Goal: Task Accomplishment & Management: Manage account settings

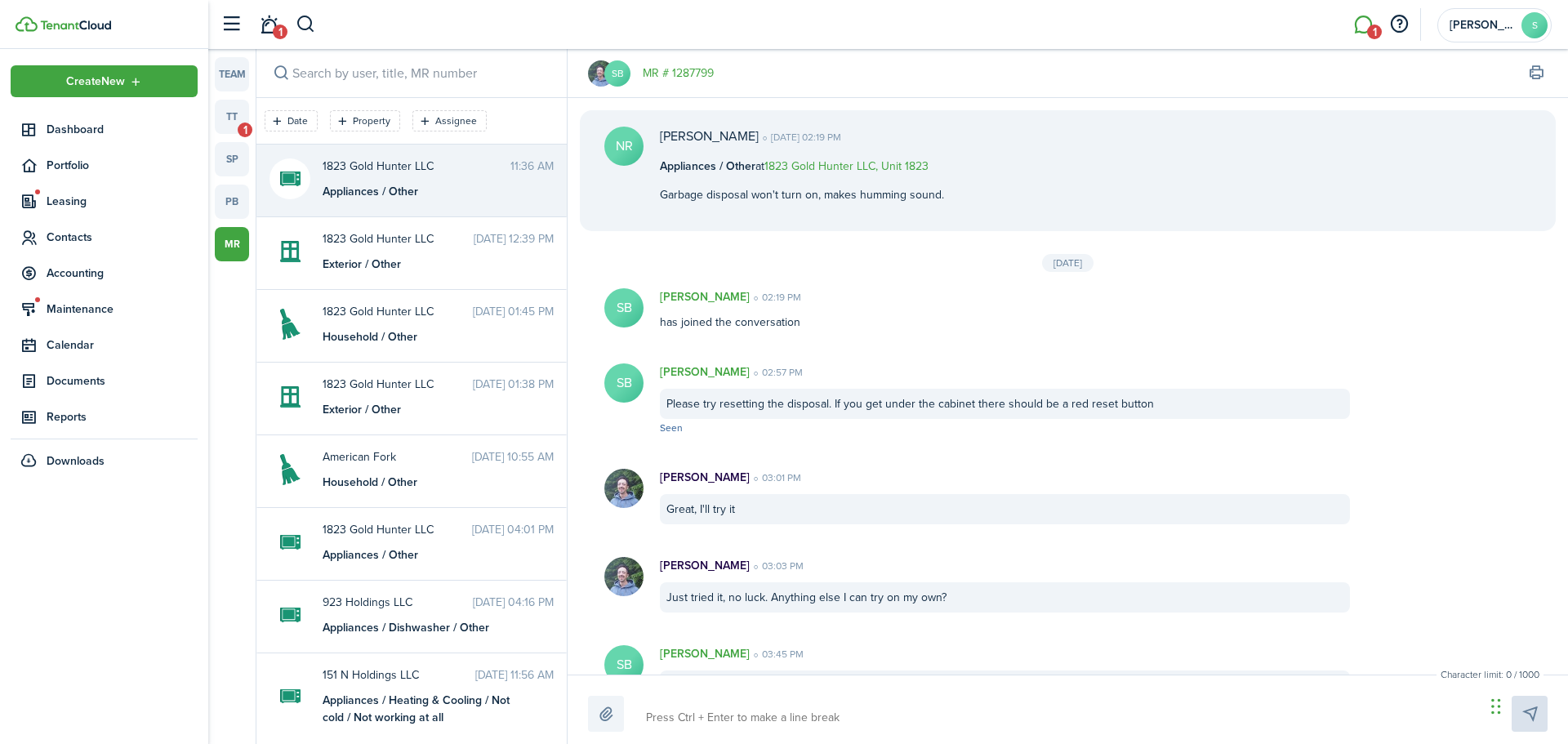
scroll to position [427, 0]
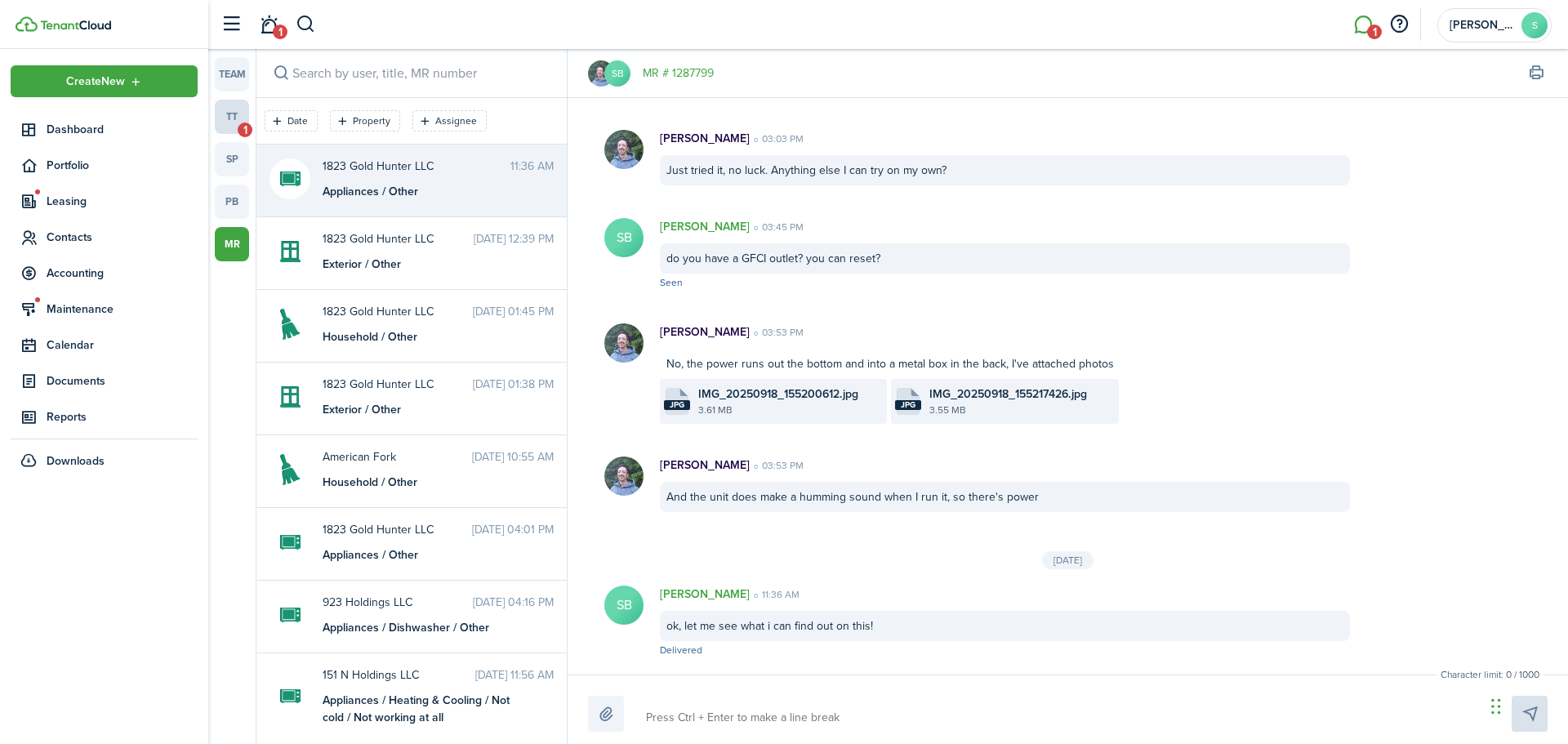
click at [248, 113] on link "tt 1" at bounding box center [231, 116] width 34 height 34
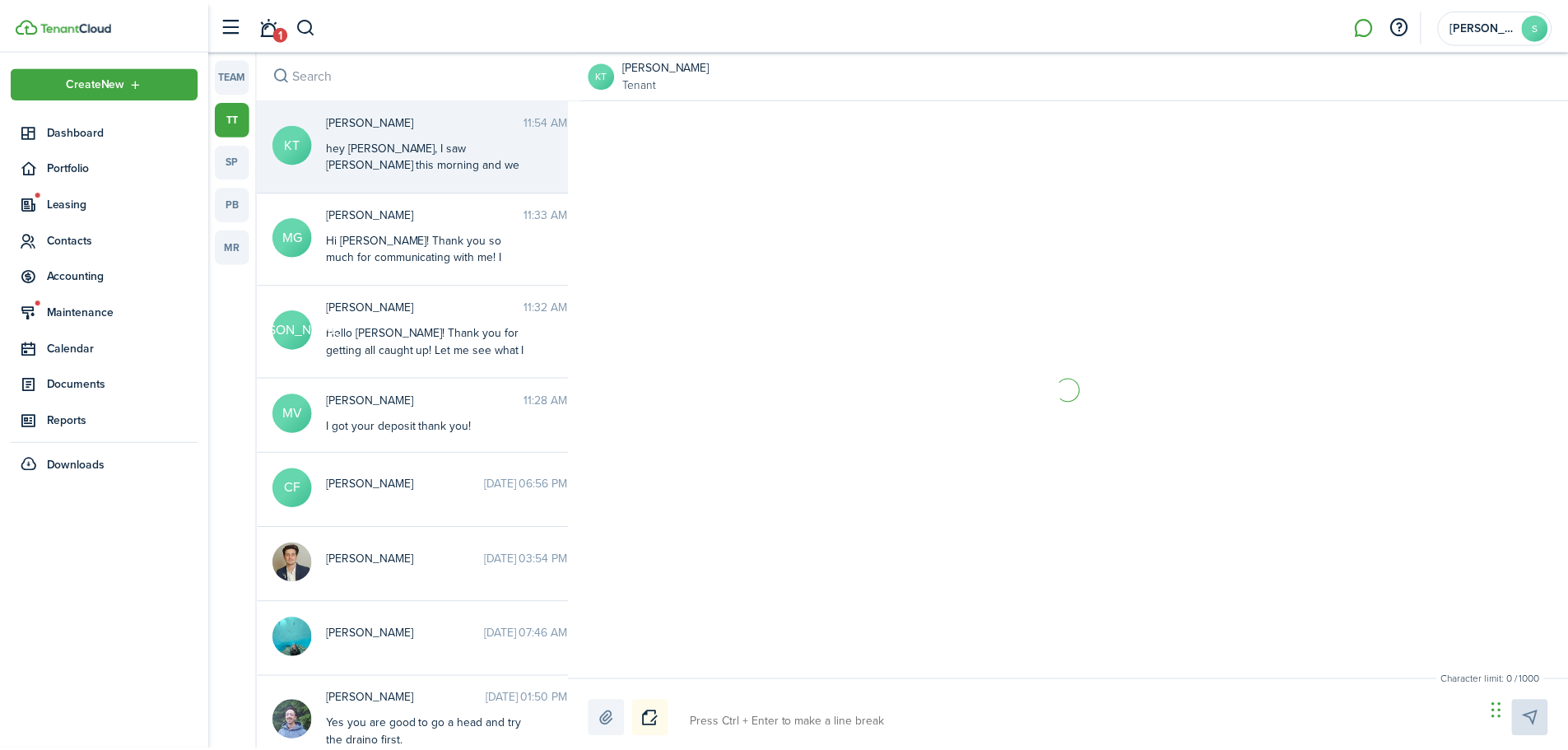
scroll to position [714, 0]
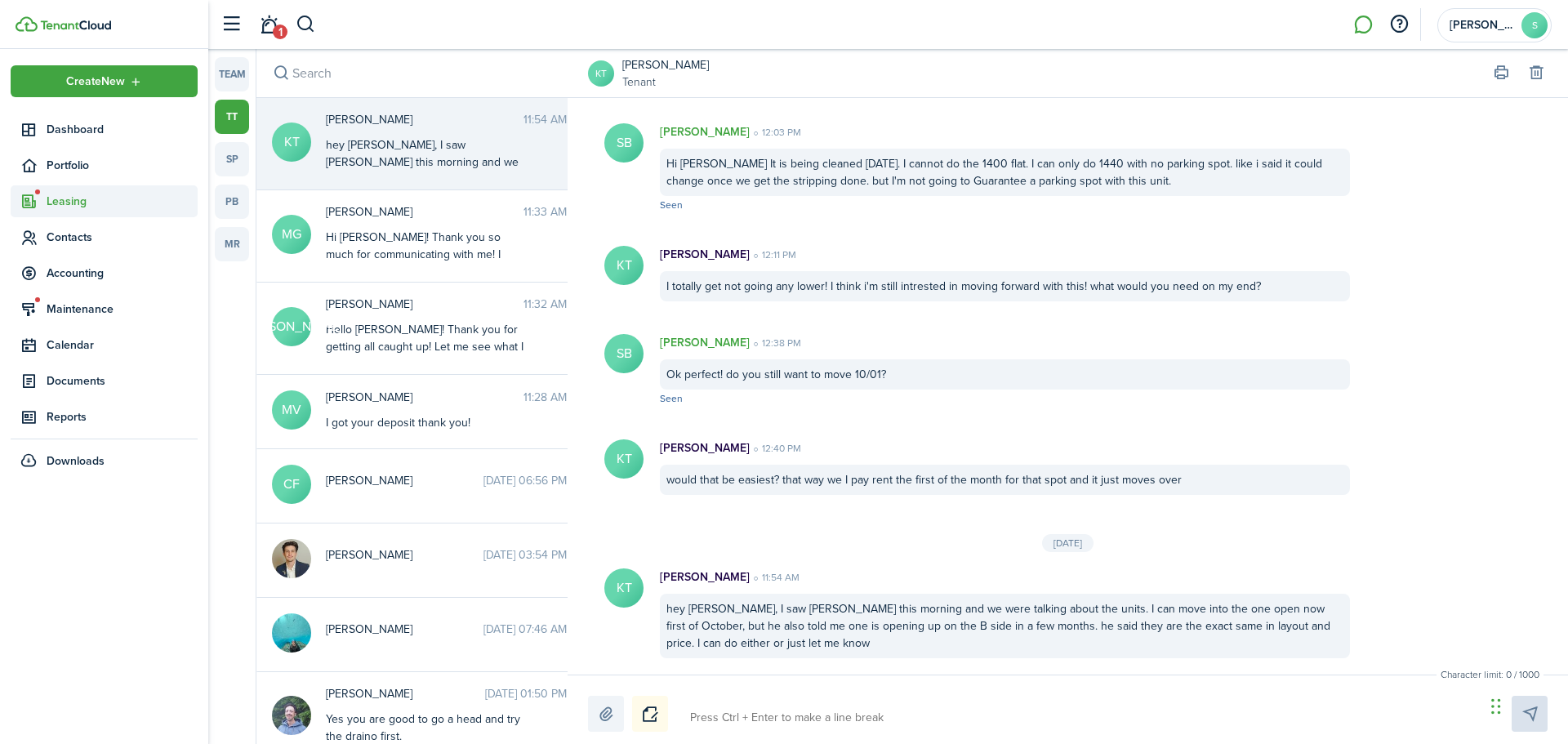
click at [38, 202] on sidebar-link-icon at bounding box center [29, 201] width 36 height 17
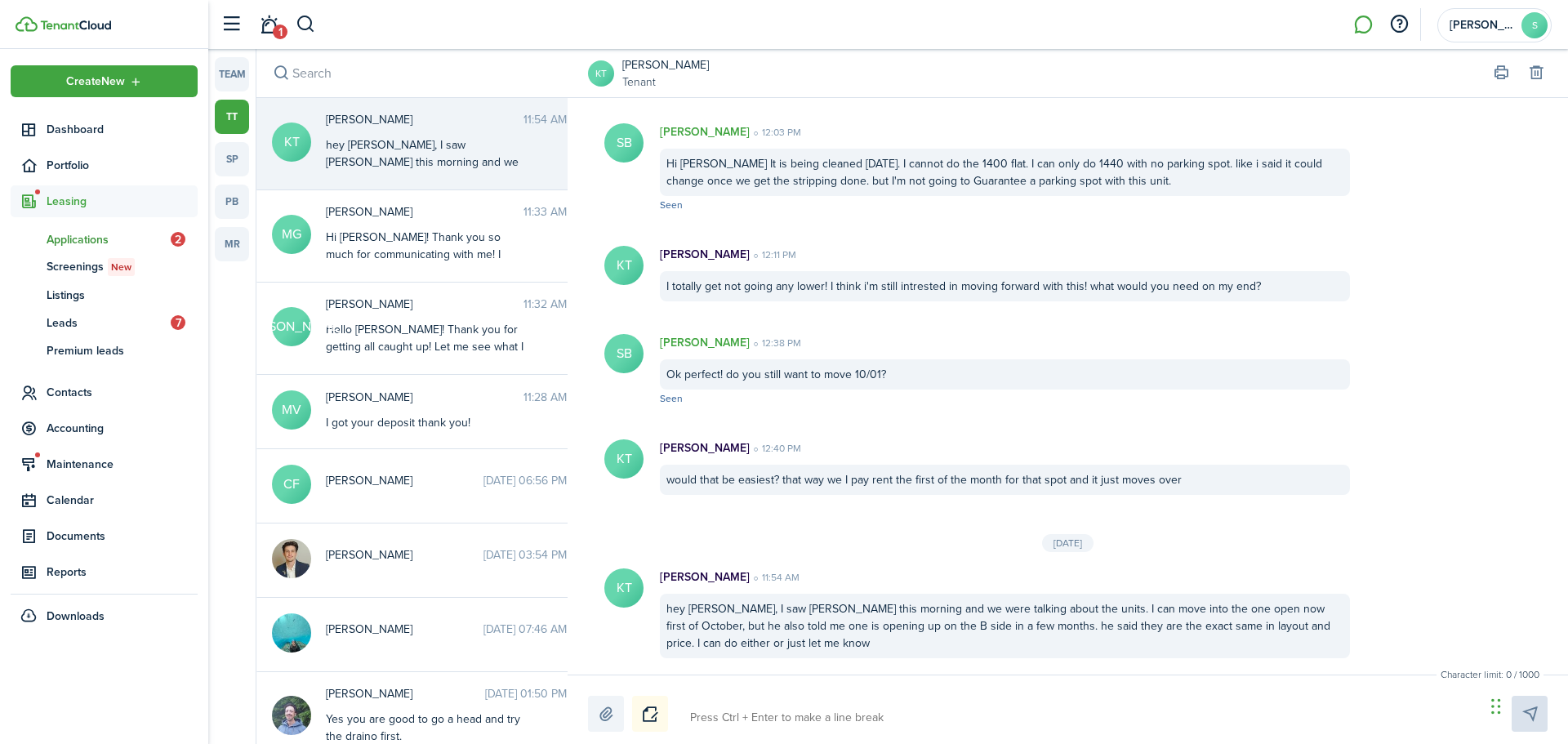
click at [109, 238] on span "Applications" at bounding box center [108, 240] width 124 height 17
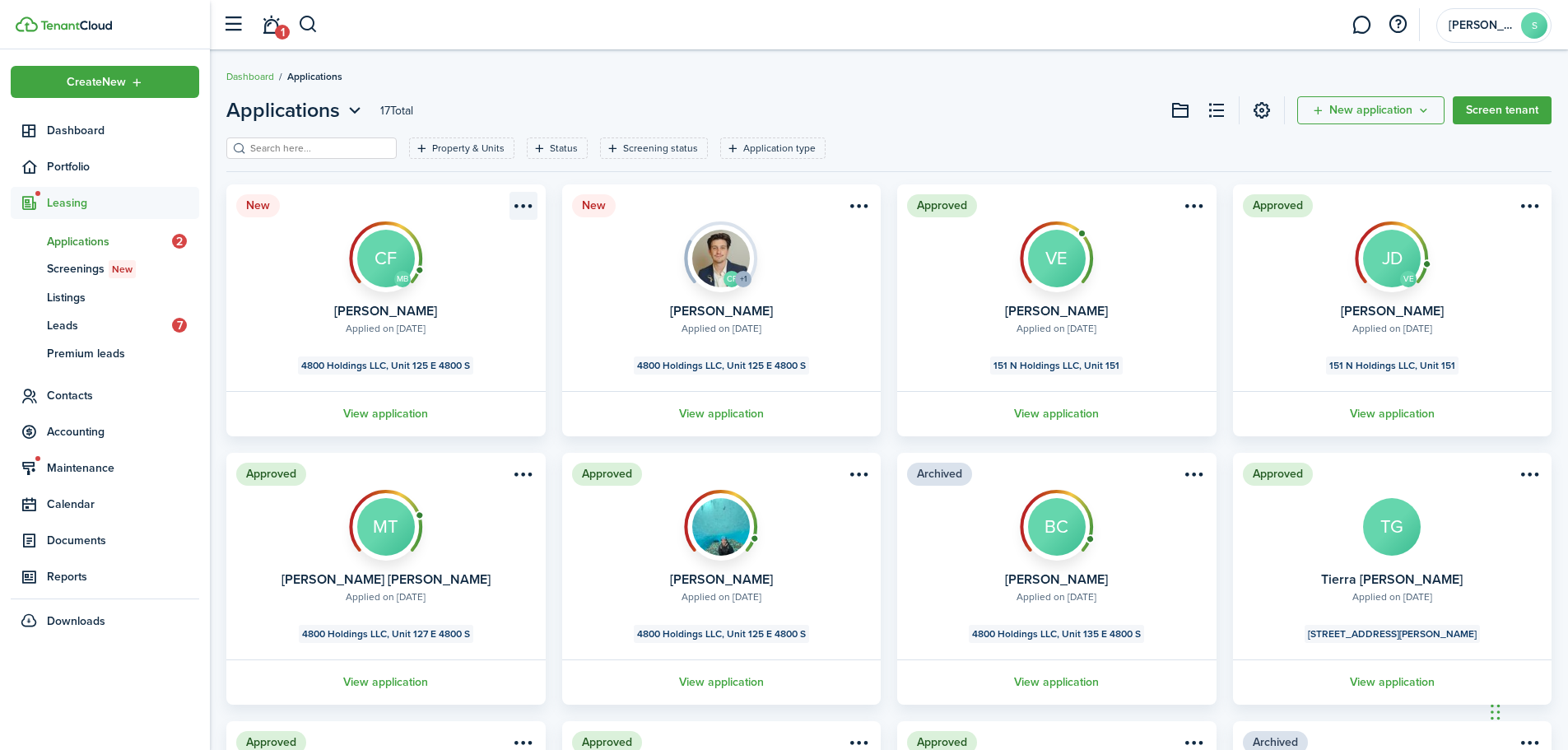
click at [521, 201] on menu-btn-icon "Open menu" at bounding box center [523, 205] width 28 height 28
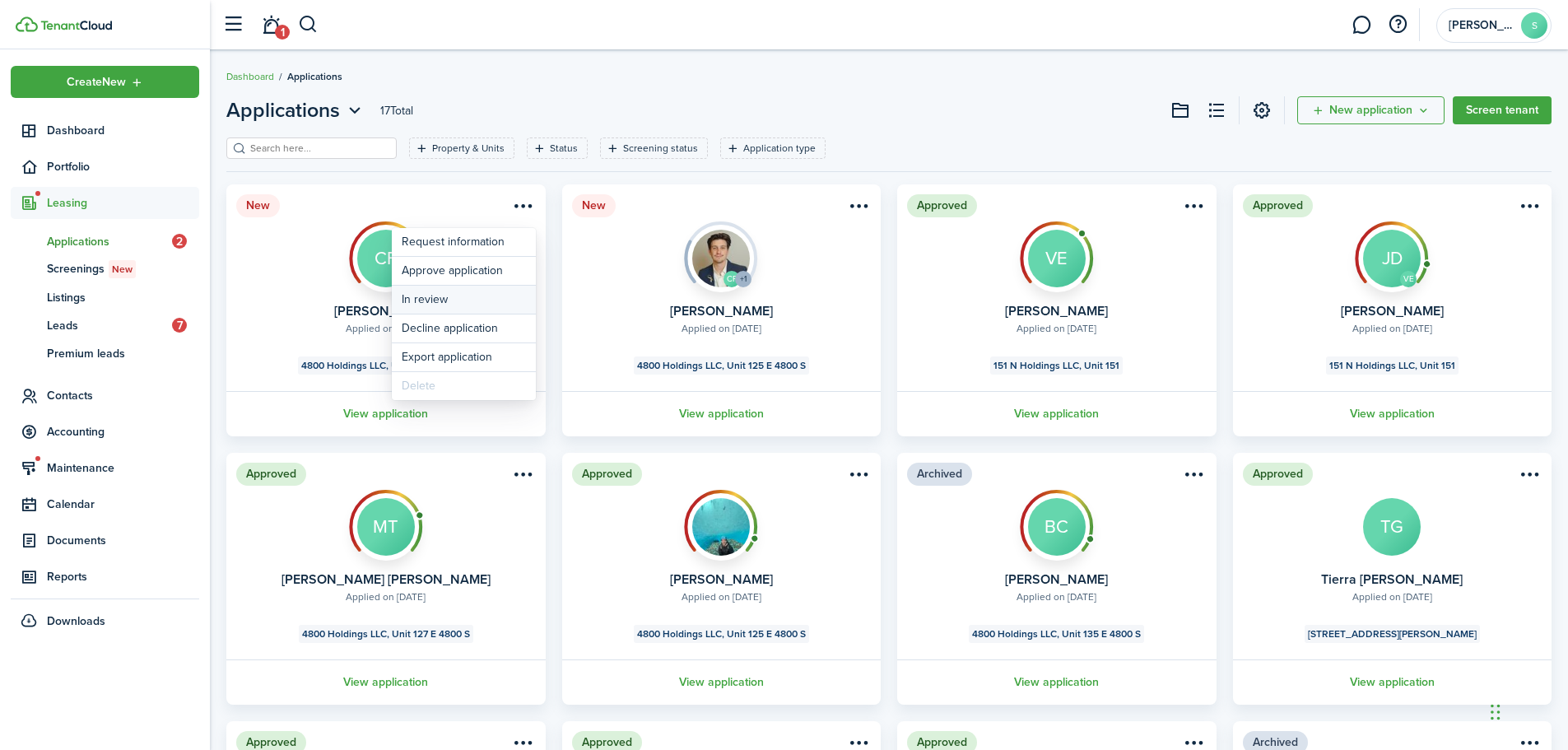
click at [426, 298] on button "In review" at bounding box center [464, 299] width 144 height 28
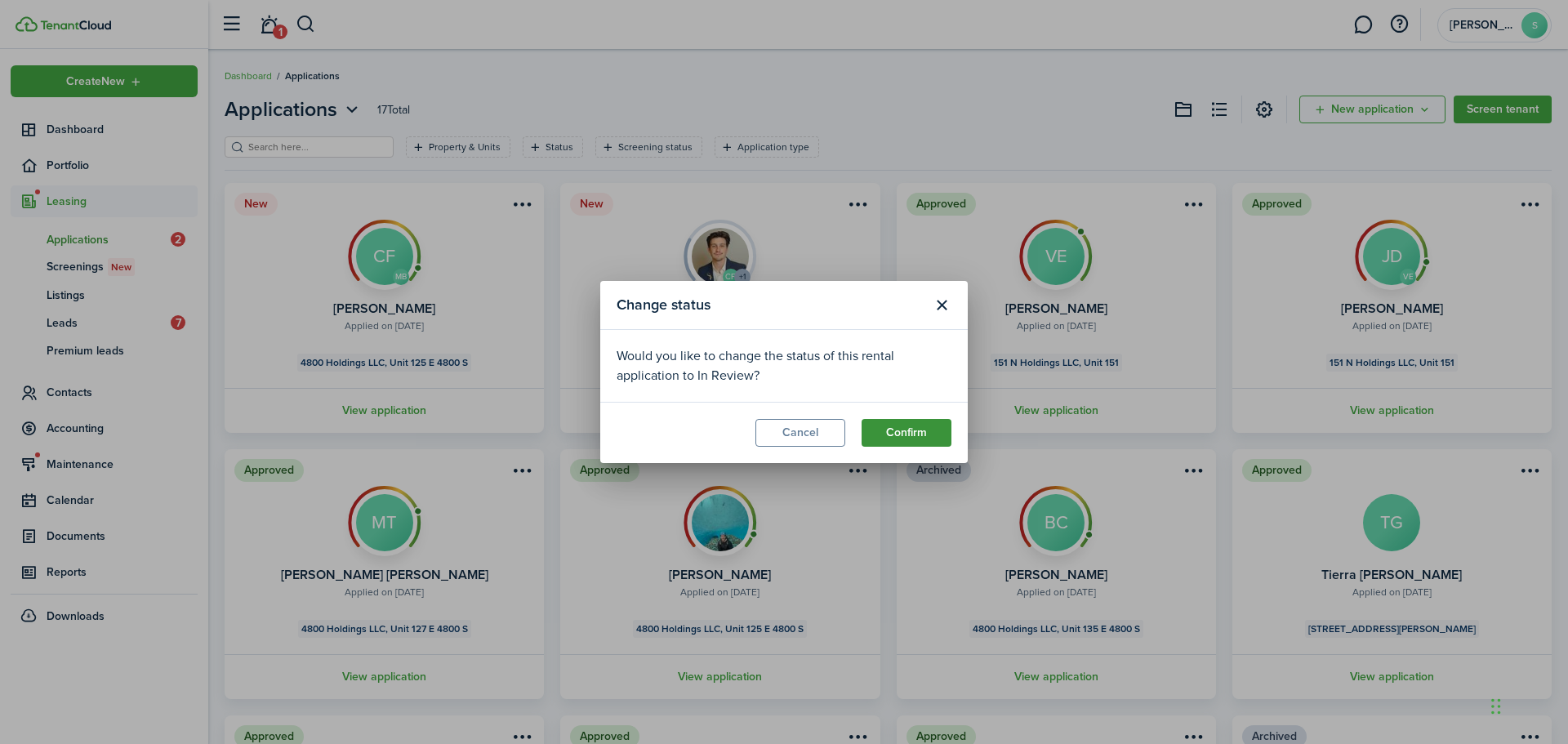
click at [919, 439] on button "Confirm" at bounding box center [906, 432] width 90 height 28
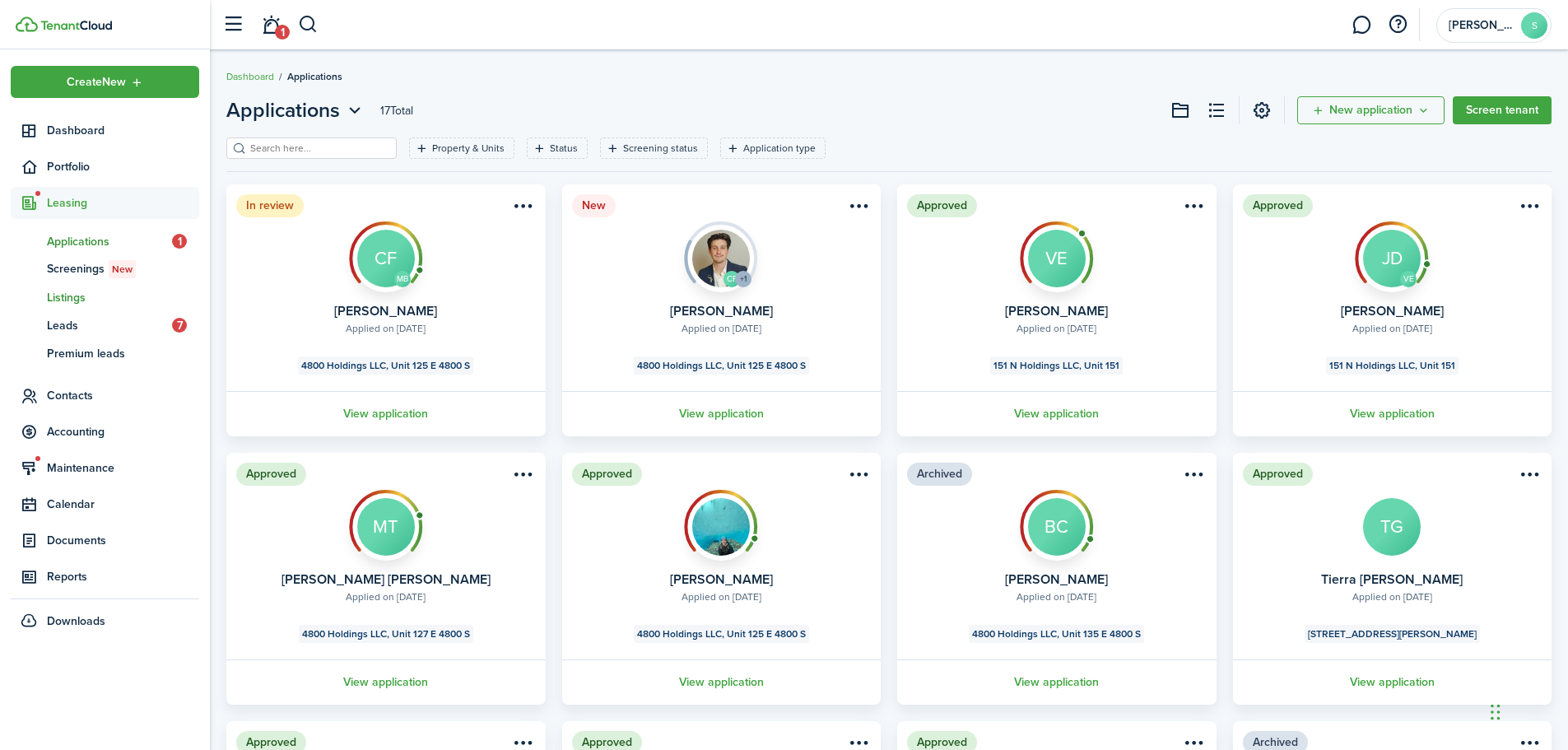
click at [100, 302] on span "Listings" at bounding box center [123, 297] width 153 height 17
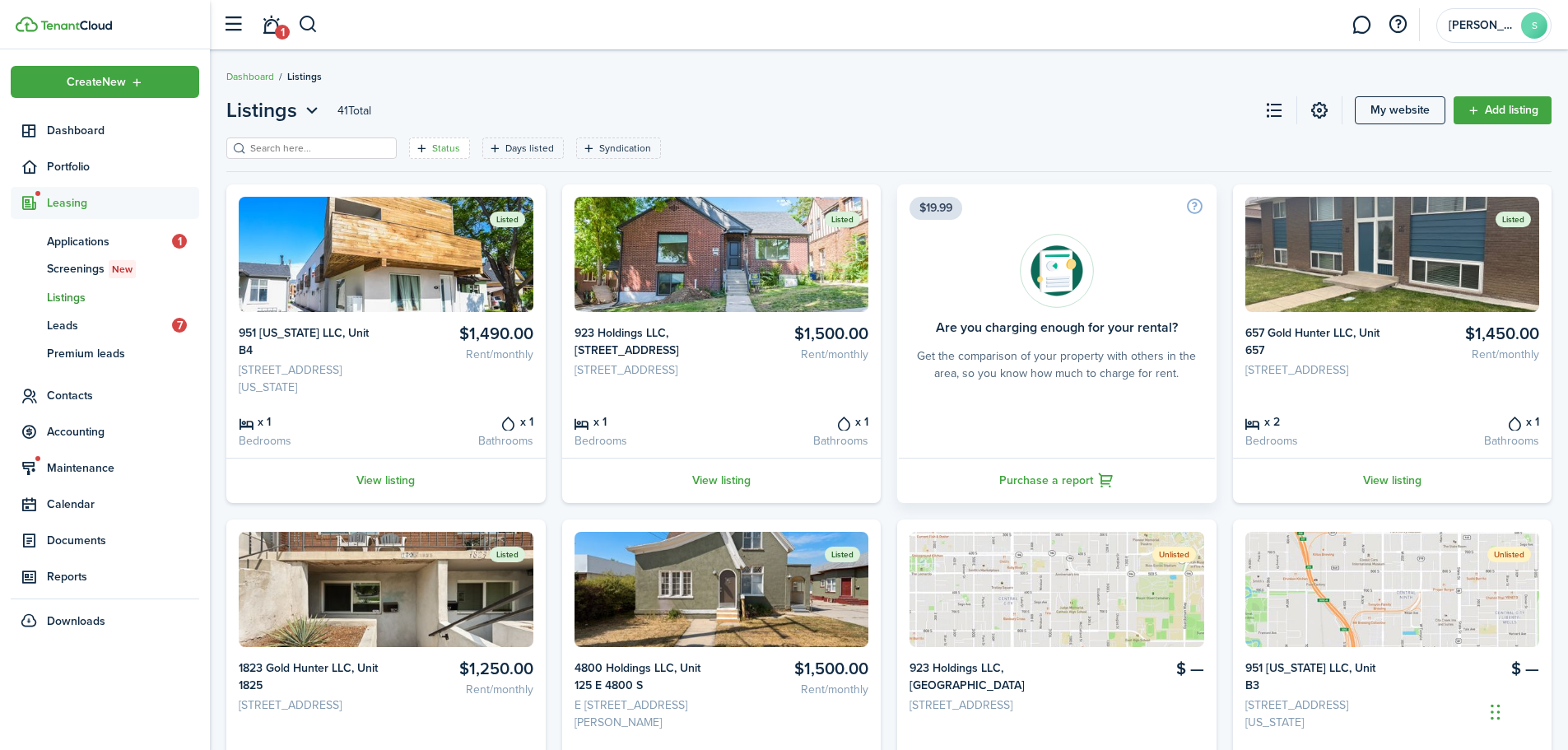
click at [415, 145] on icon "Open filter" at bounding box center [422, 148] width 14 height 14
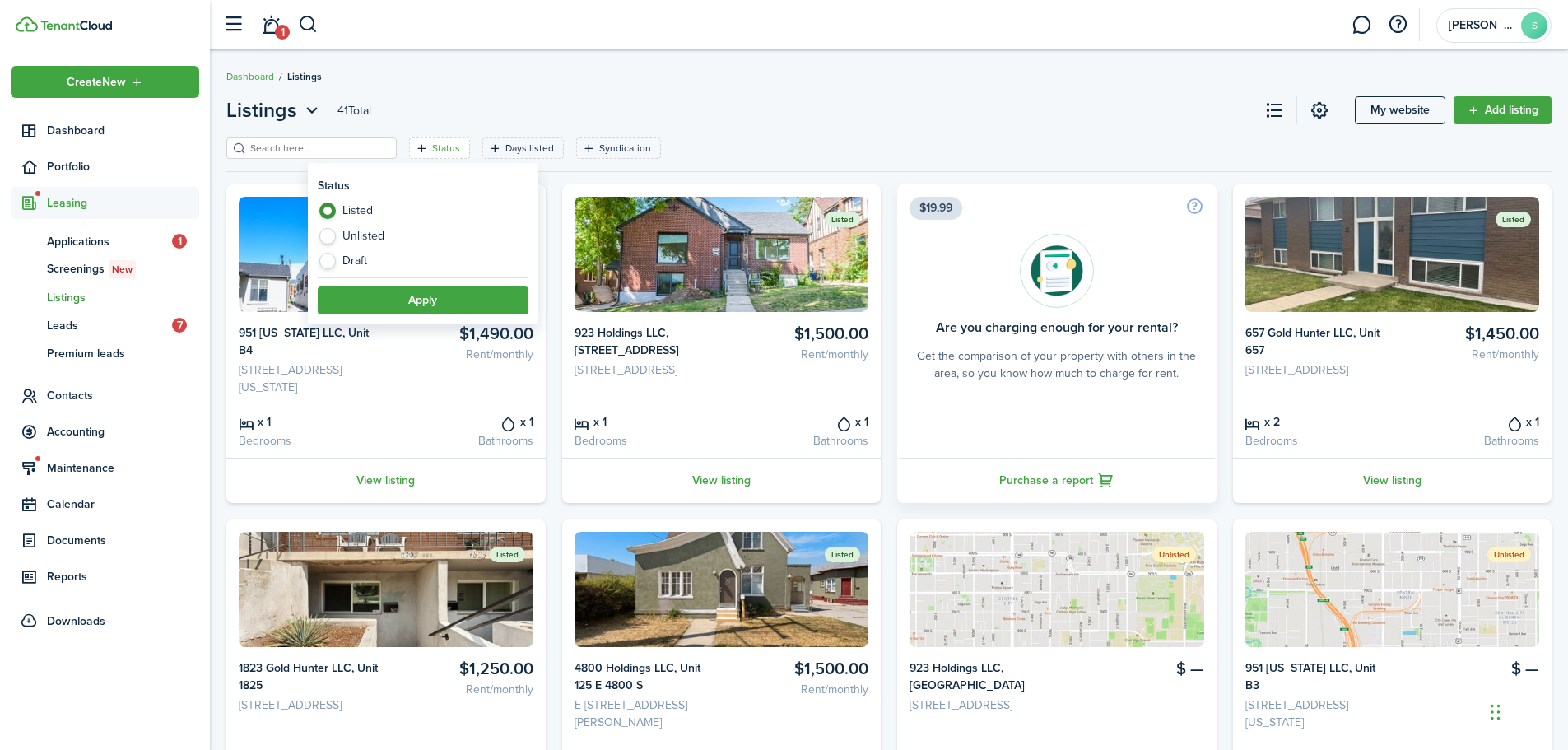
click at [362, 210] on label "Listed" at bounding box center [423, 214] width 211 height 25
click at [414, 294] on button "Apply" at bounding box center [423, 300] width 211 height 28
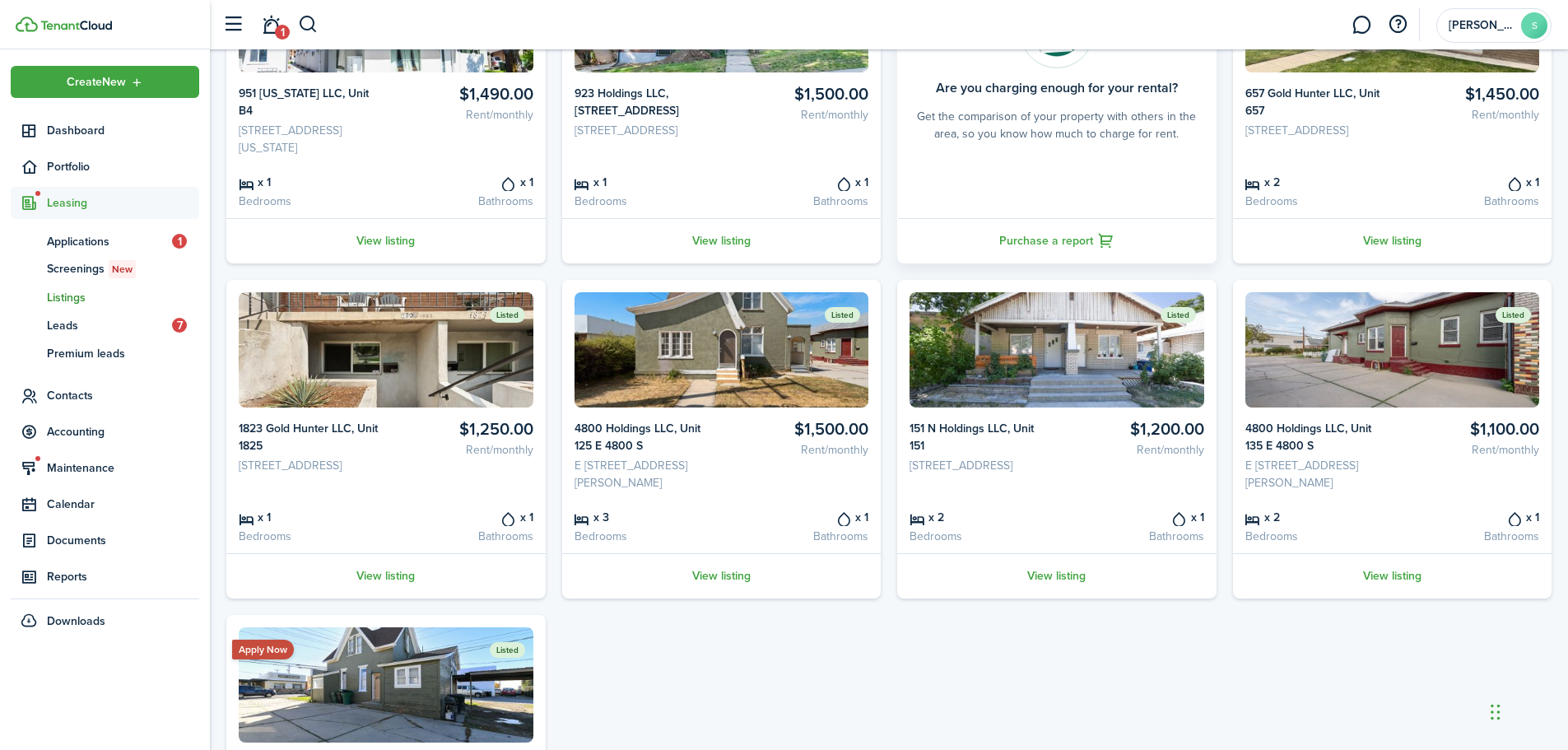
scroll to position [247, 0]
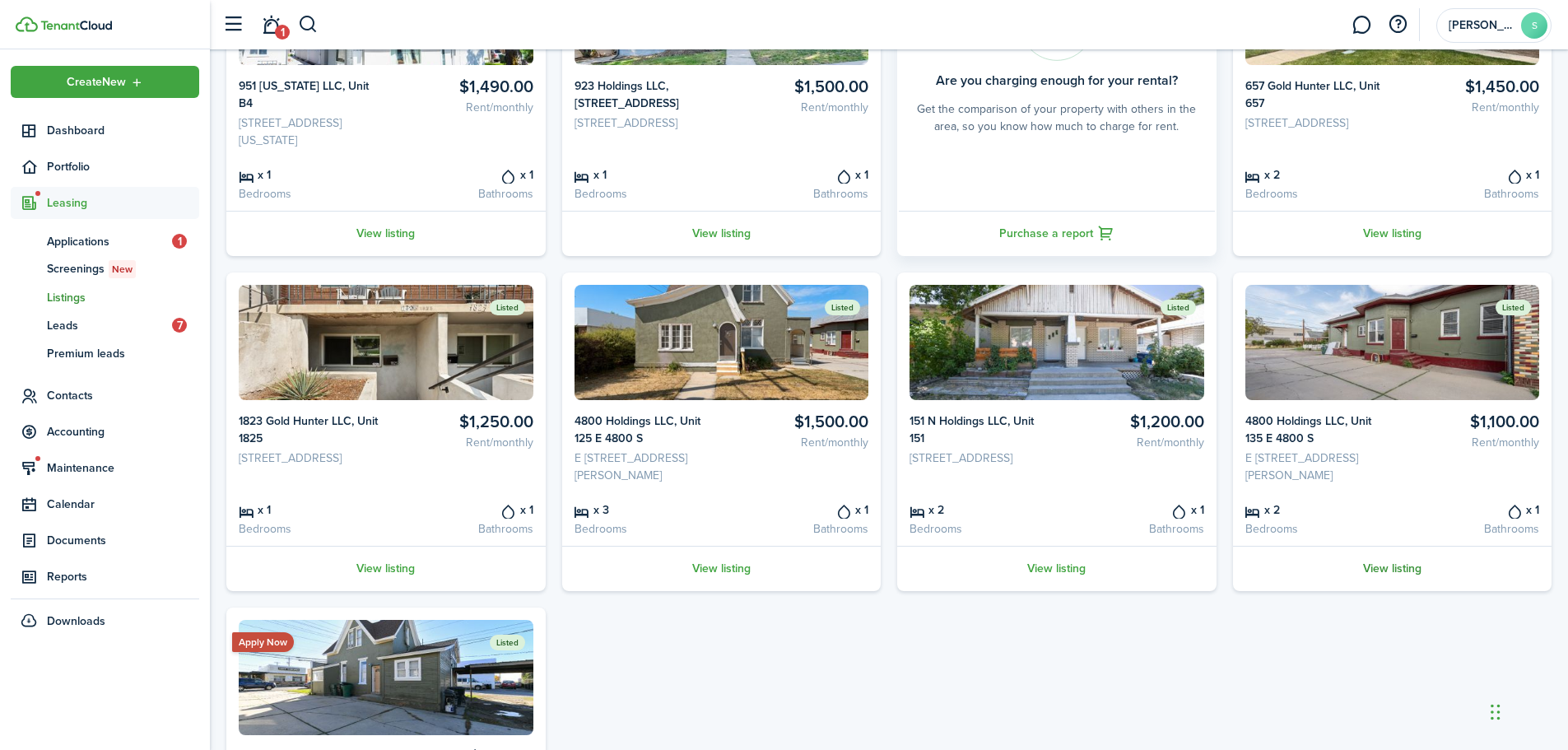
click at [1410, 560] on link "View listing" at bounding box center [1393, 568] width 320 height 45
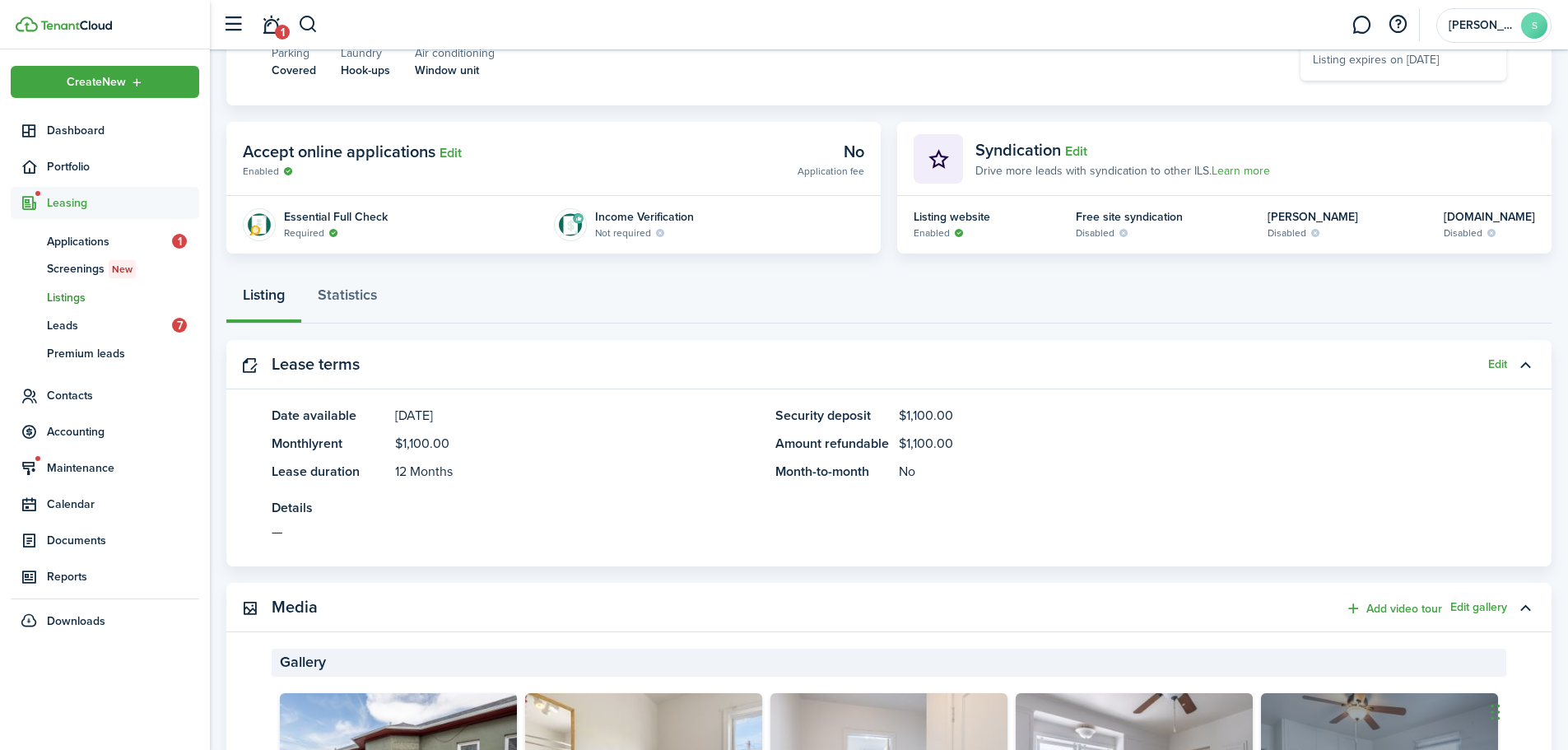
scroll to position [330, 0]
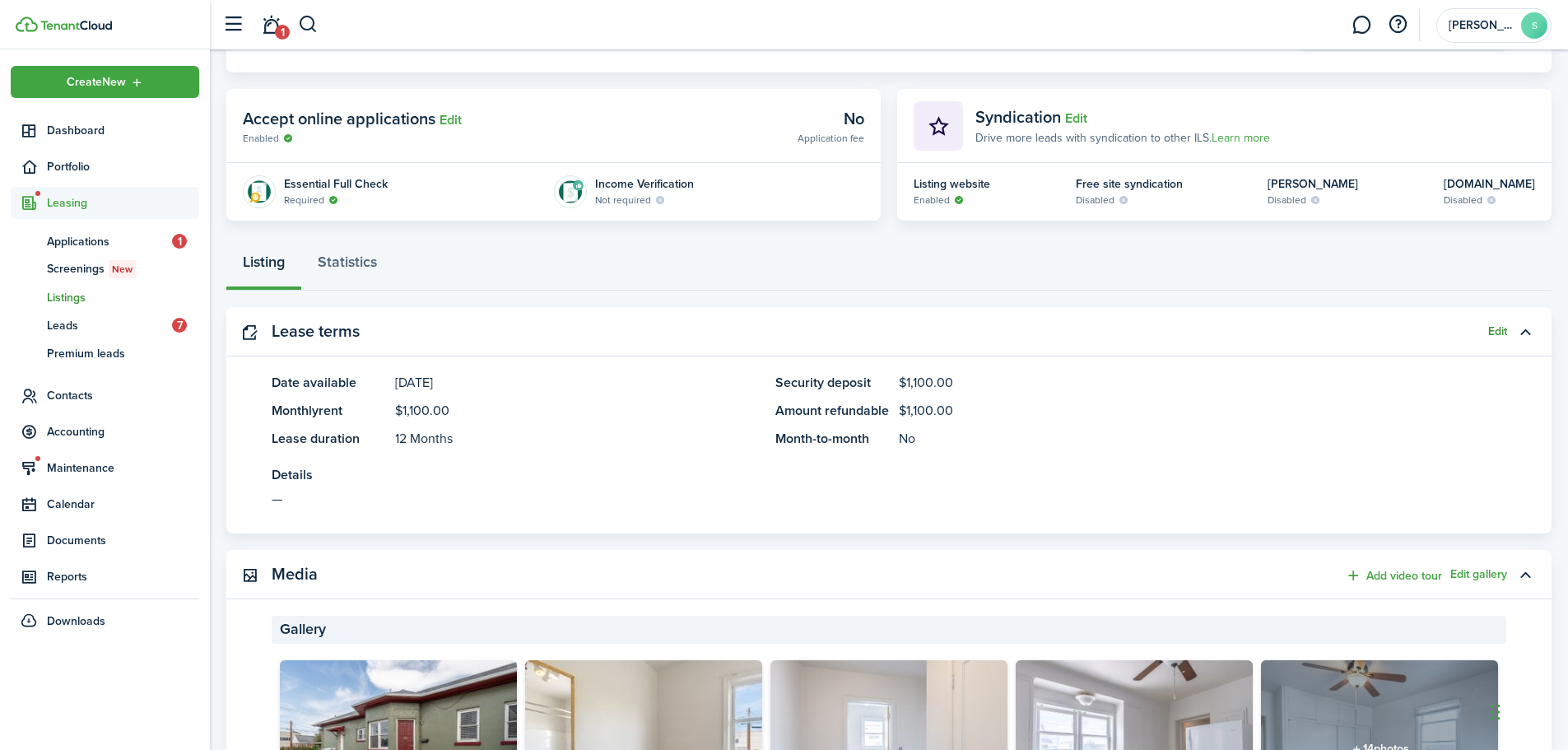
click at [1500, 331] on button "Edit" at bounding box center [1498, 332] width 19 height 14
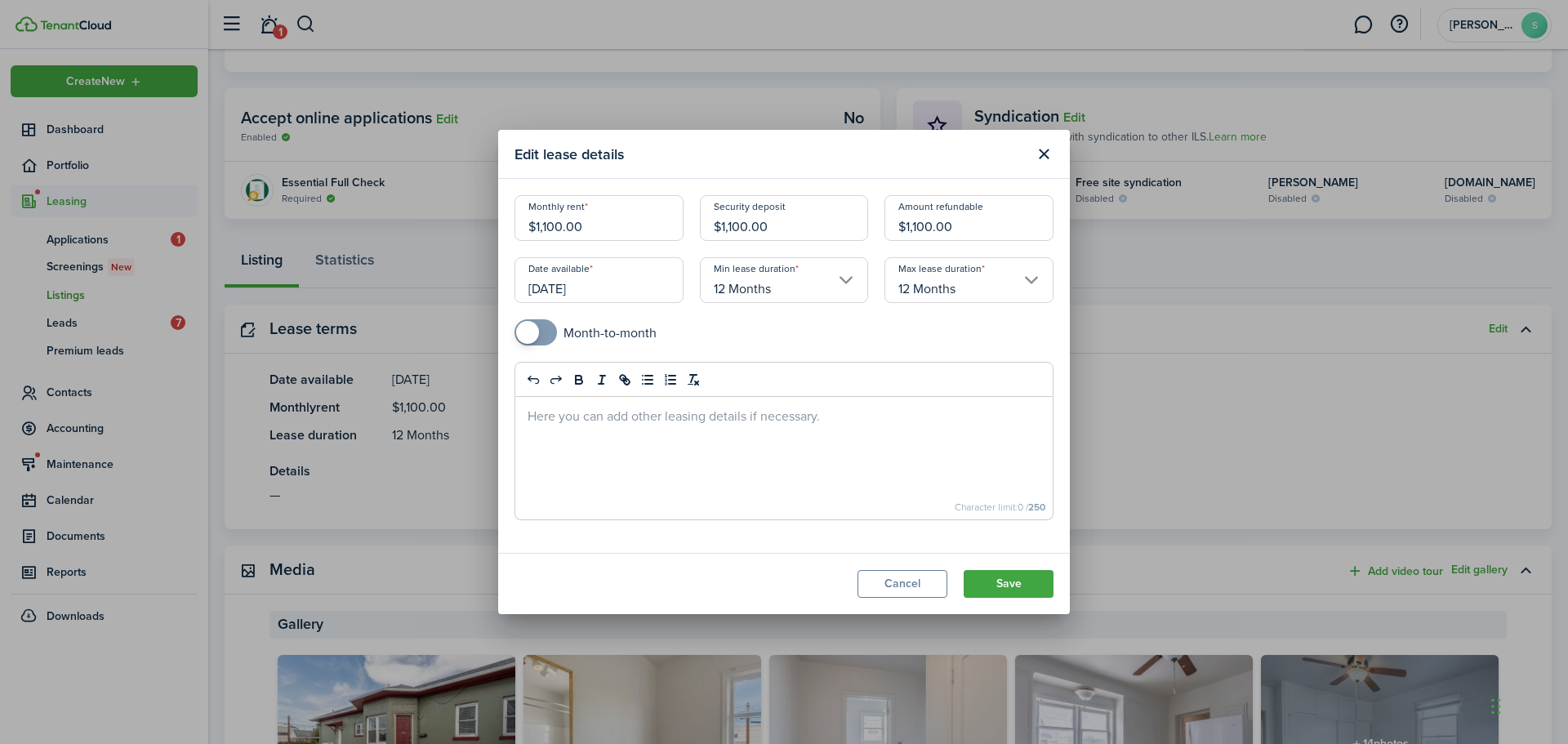
click at [612, 219] on input "$1,100.00" at bounding box center [599, 218] width 169 height 45
type input "$1,050.00"
click at [775, 227] on input "$1,100.00" at bounding box center [784, 218] width 169 height 45
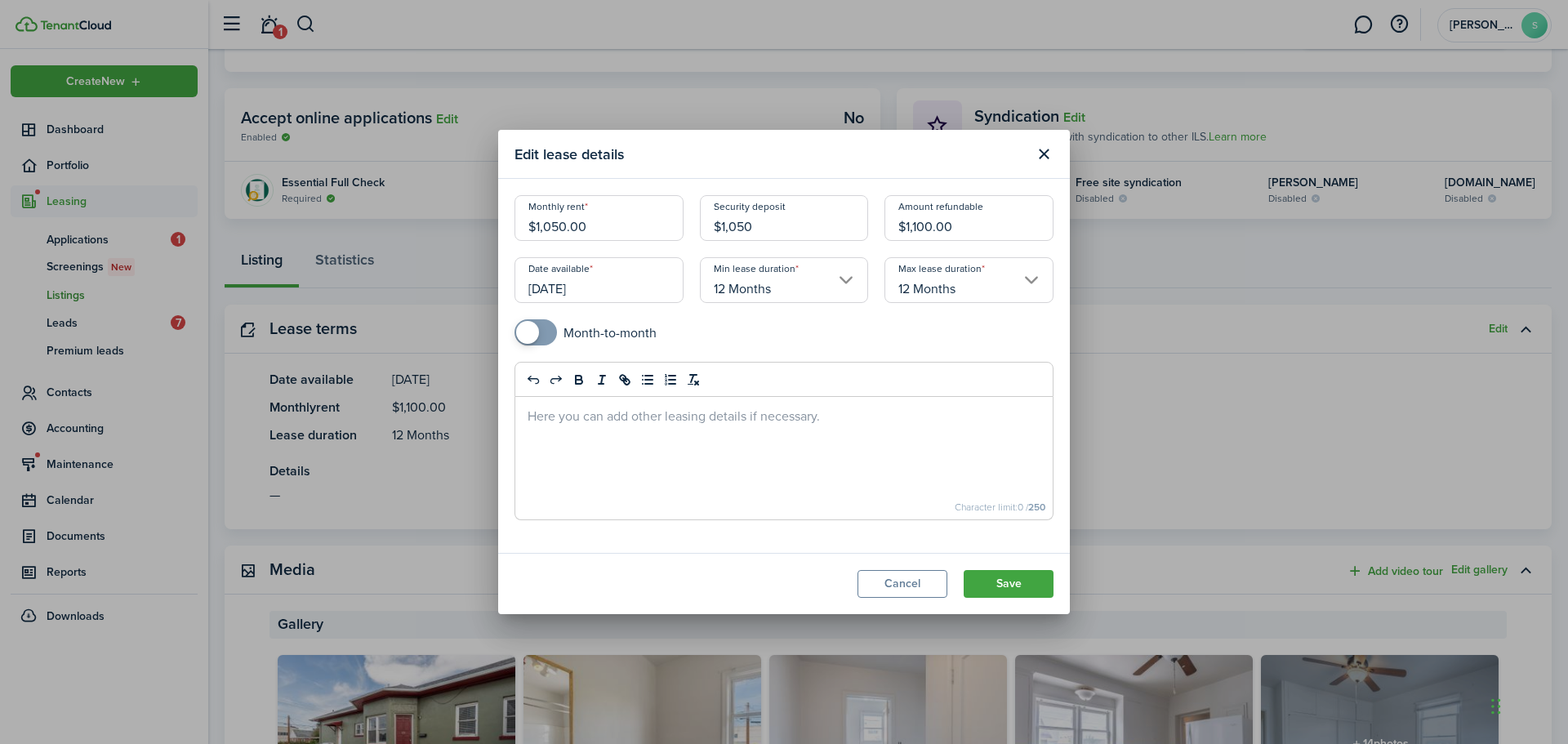
type input "$1,050.00"
click at [974, 227] on input "$1,100.00" at bounding box center [969, 218] width 169 height 45
type input "$1,050.00"
click at [941, 329] on mobiscroll-switch "Month-to-month" at bounding box center [784, 332] width 539 height 26
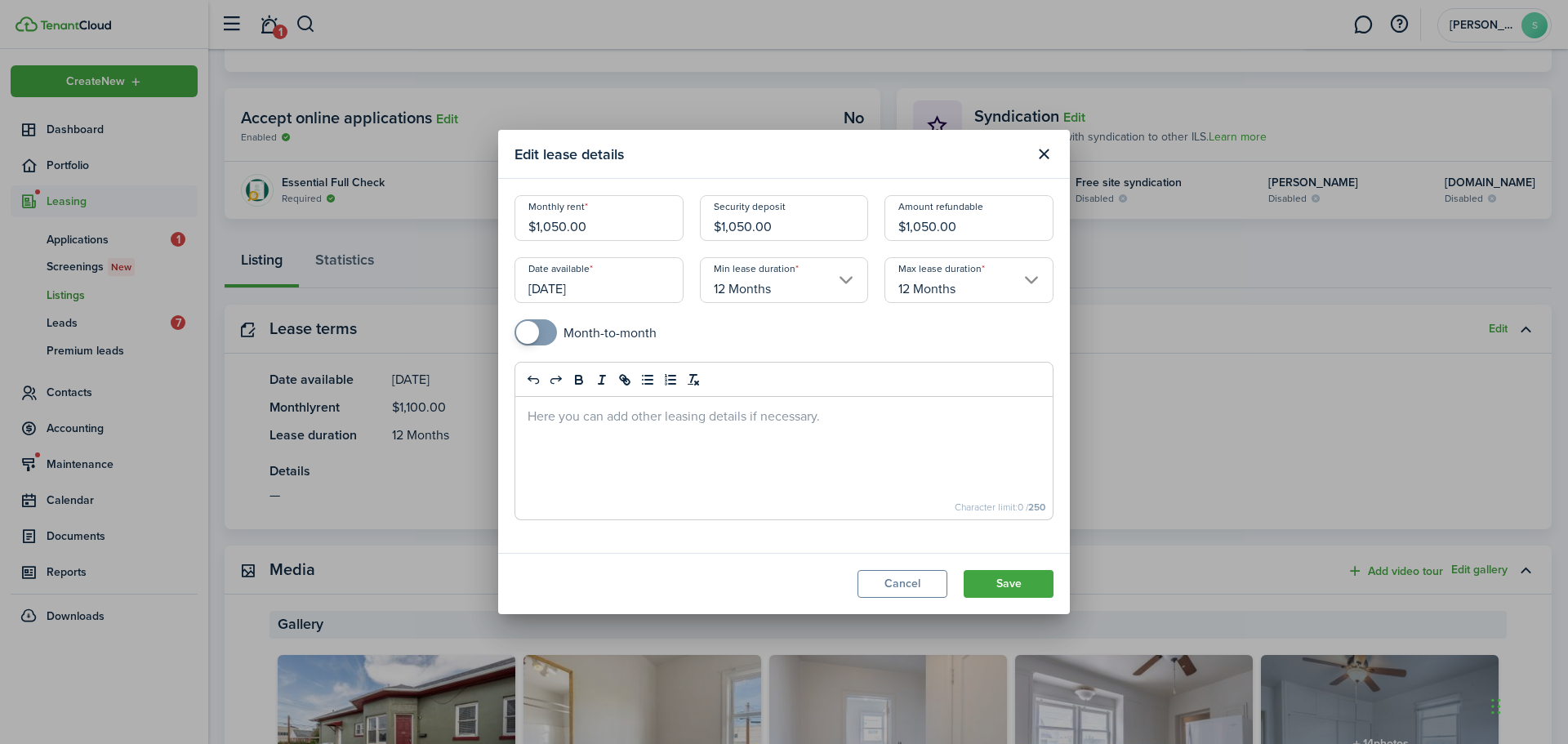
click at [1001, 569] on modal-footer "Cancel Save" at bounding box center [784, 583] width 572 height 61
click at [1001, 582] on button "Save" at bounding box center [1008, 583] width 90 height 28
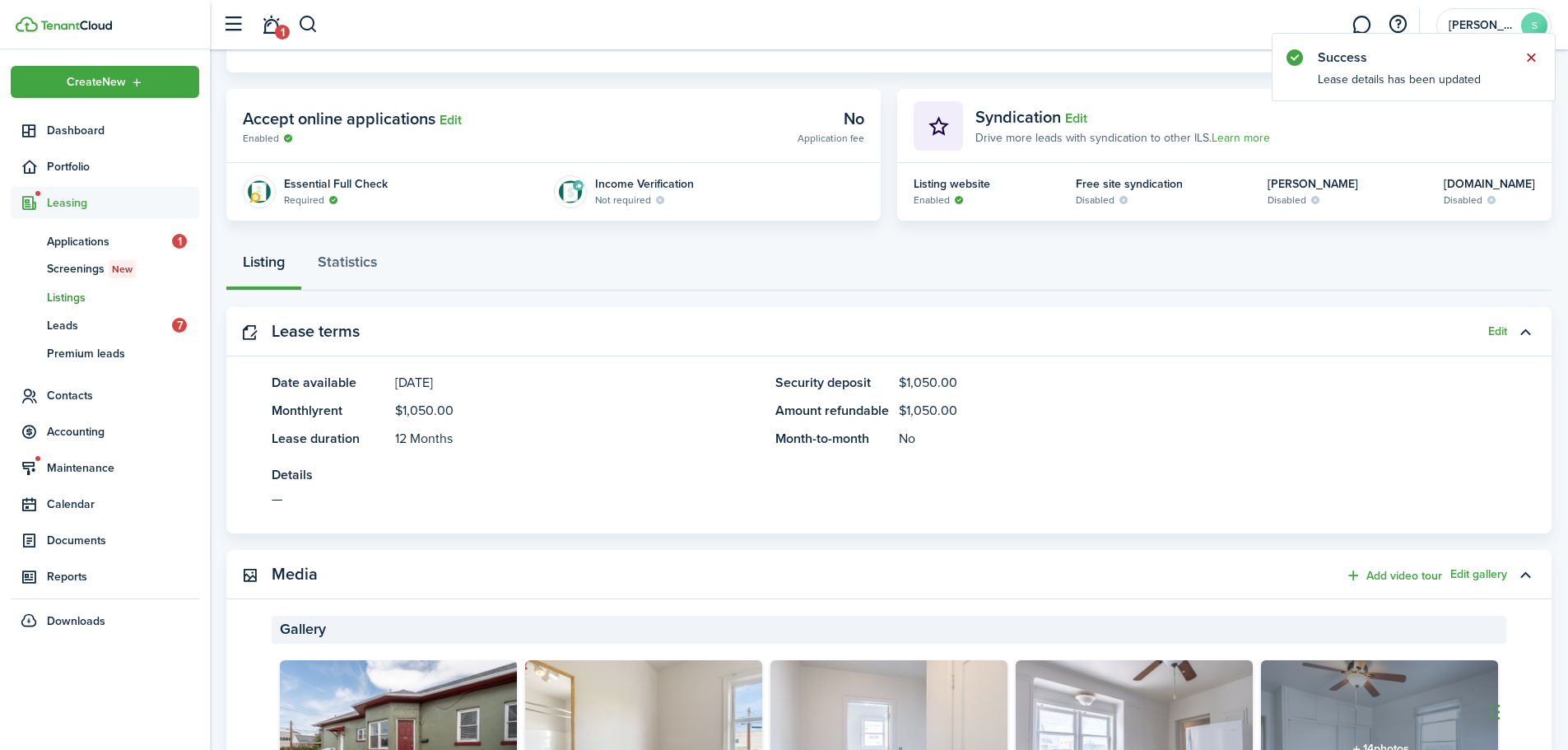
click at [1527, 64] on button "Close notify" at bounding box center [1531, 57] width 23 height 23
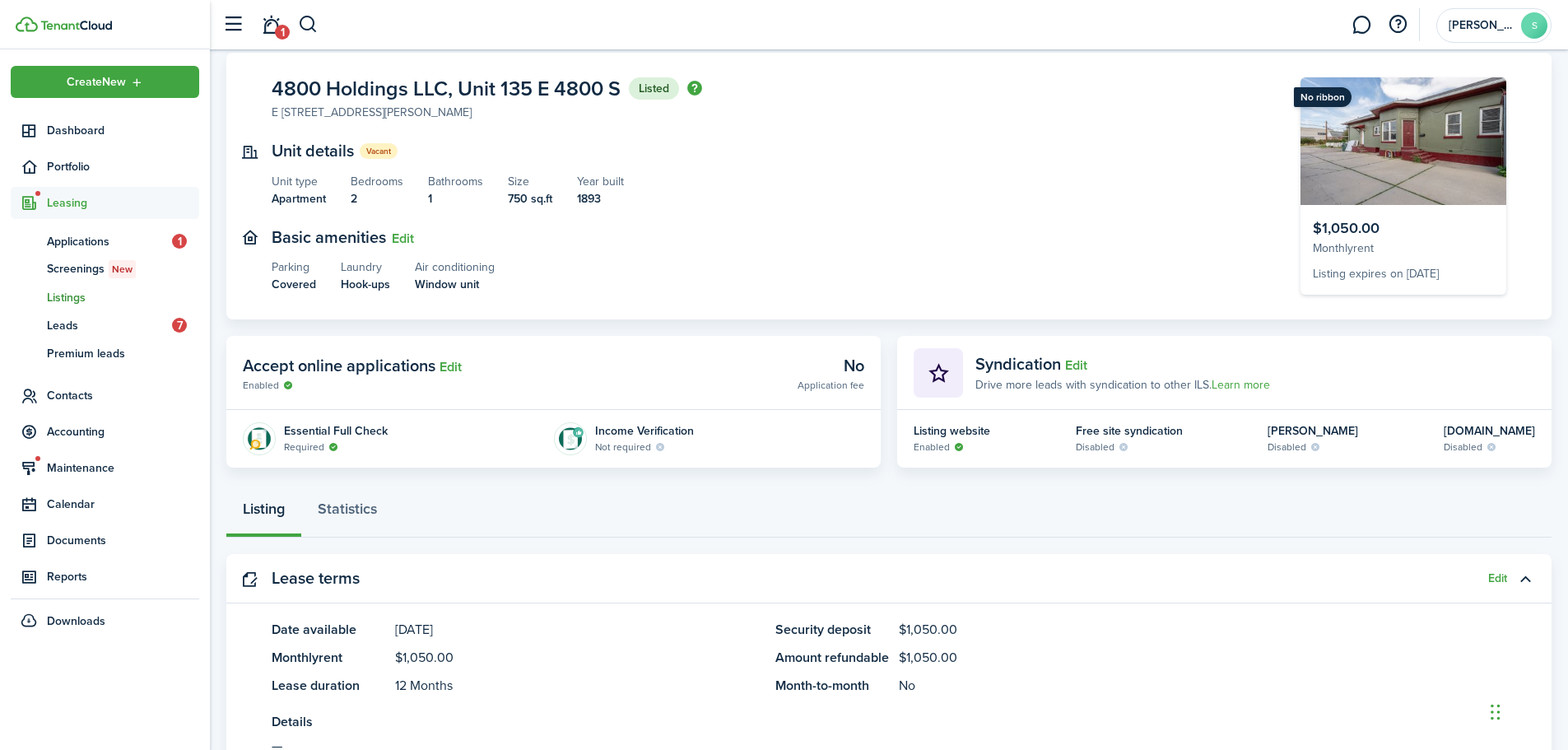
scroll to position [0, 0]
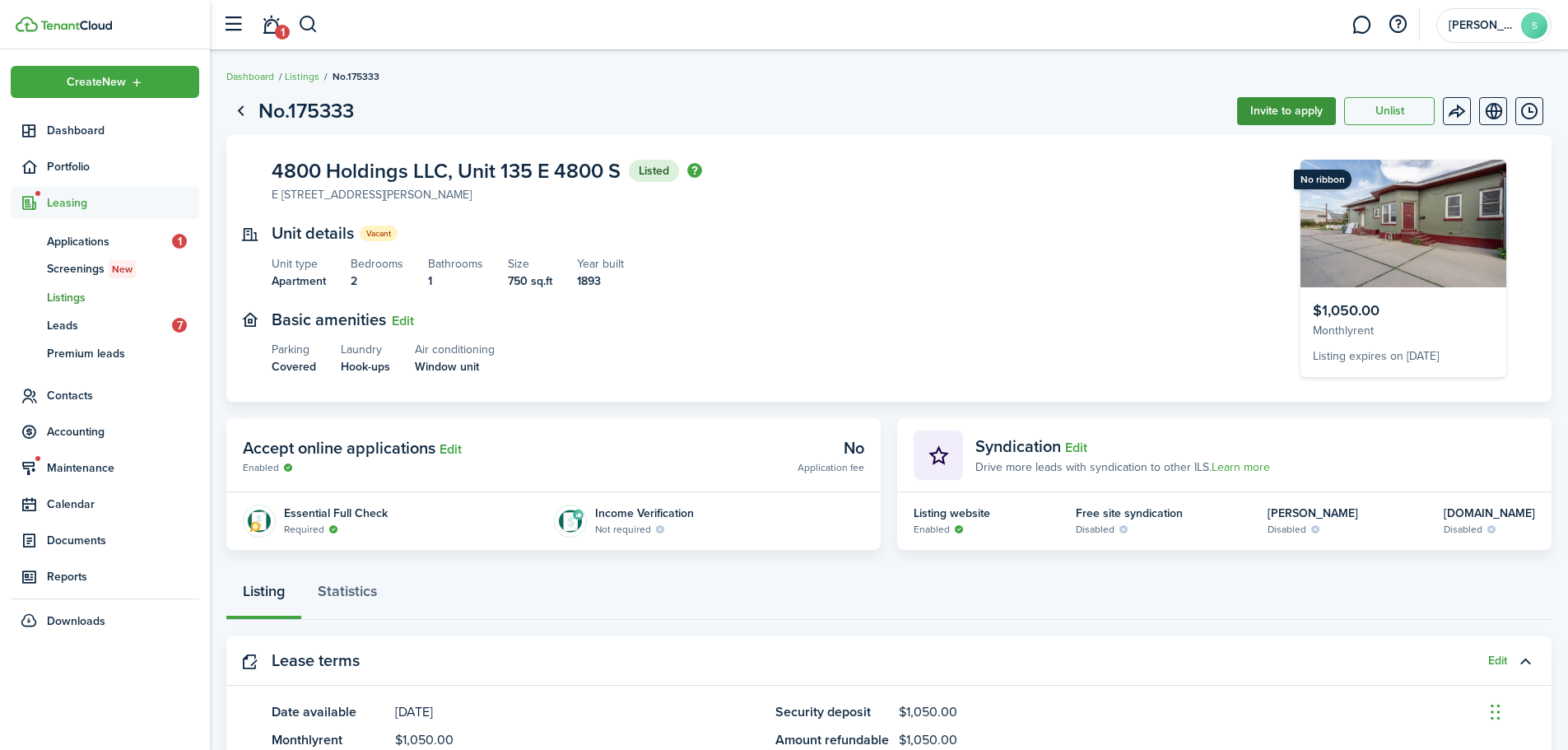
click at [1299, 116] on button "Invite to apply" at bounding box center [1287, 111] width 99 height 28
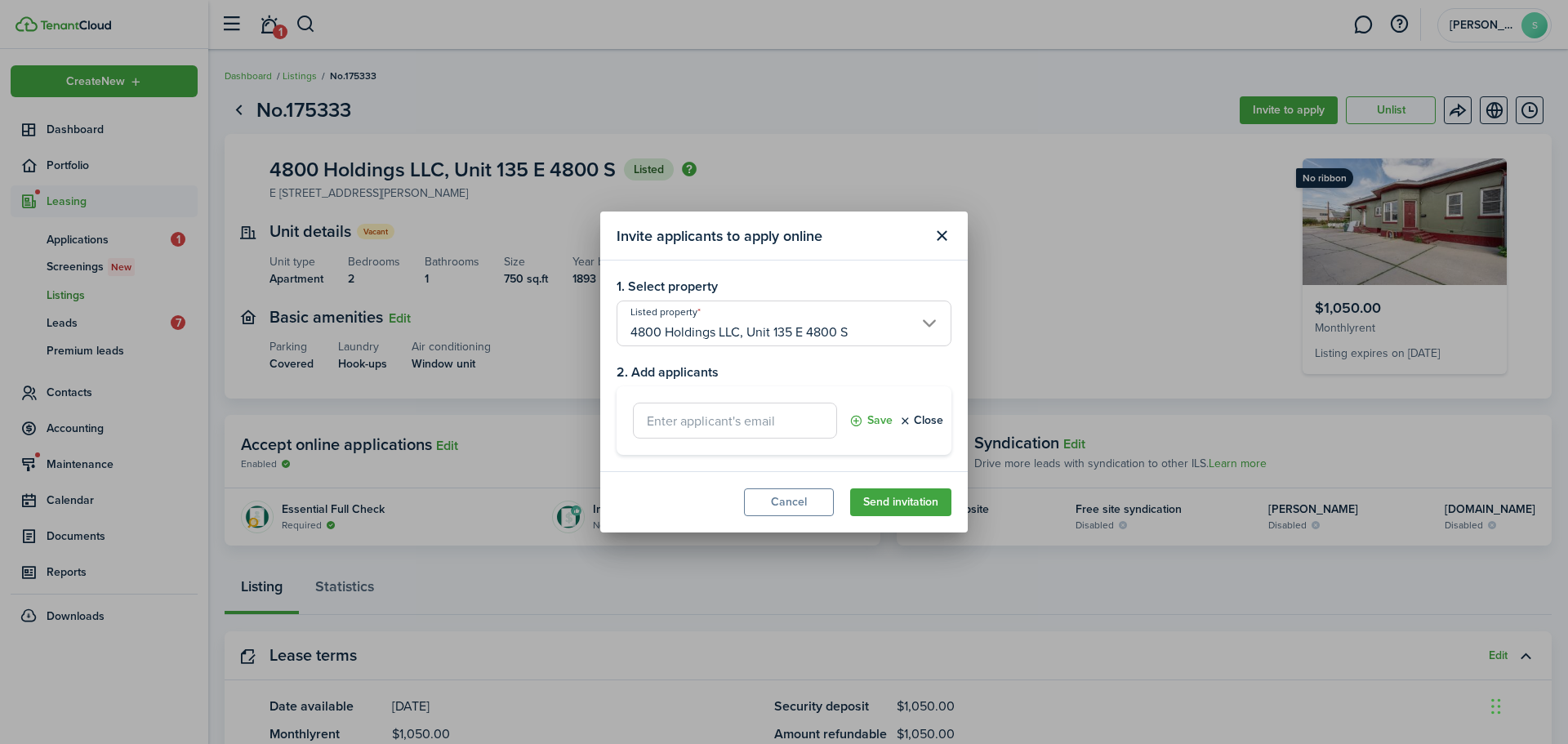
click at [713, 442] on div "Save Close" at bounding box center [784, 420] width 335 height 69
click at [710, 457] on modal-body "1. Select property Listed property 4800 Holdings LLC, [STREET_ADDRESS]. Add app…" at bounding box center [784, 366] width 367 height 211
click at [717, 433] on input "text" at bounding box center [735, 420] width 204 height 36
type input "C"
type input "[EMAIL_ADDRESS][DOMAIN_NAME]"
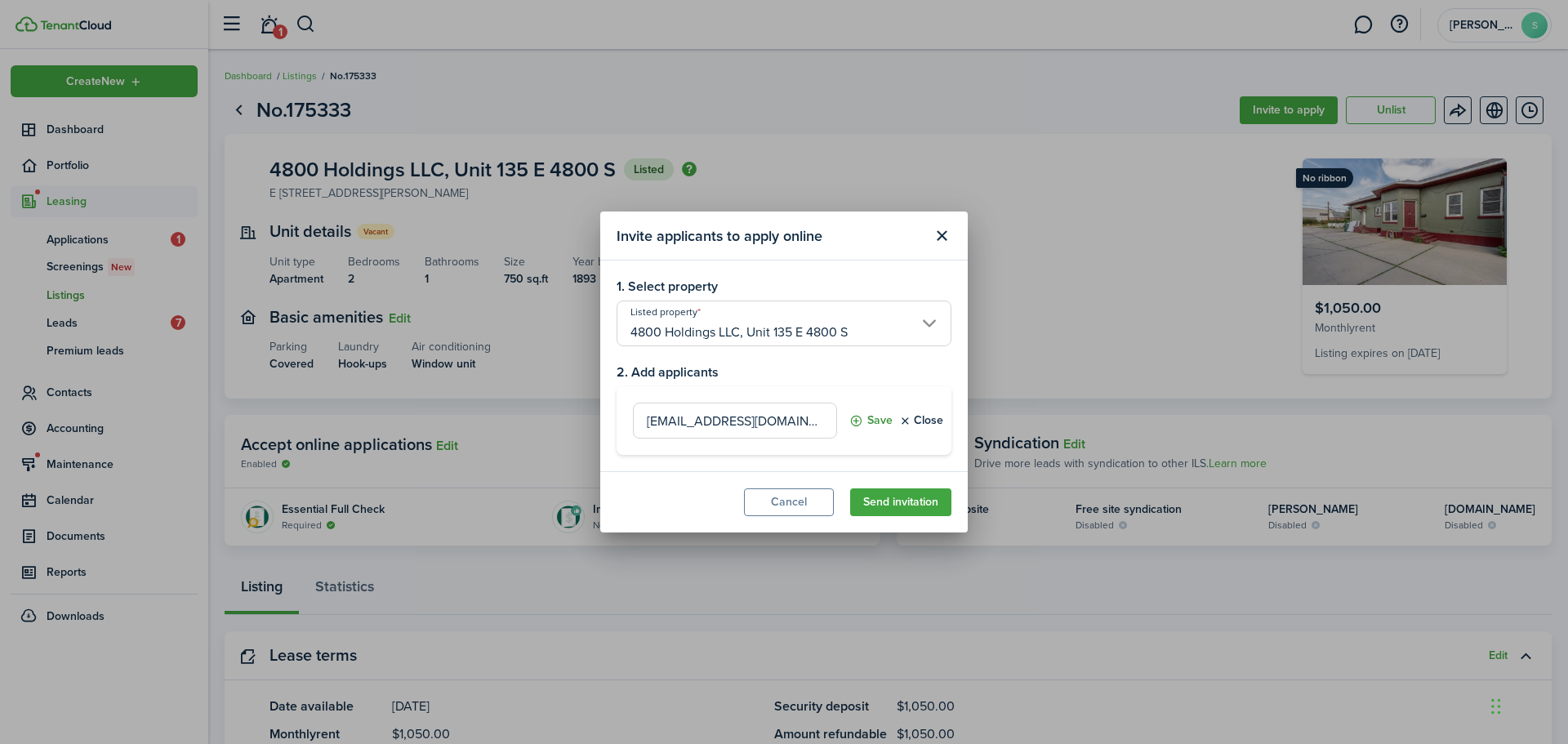
click at [885, 418] on button "Save" at bounding box center [870, 420] width 43 height 36
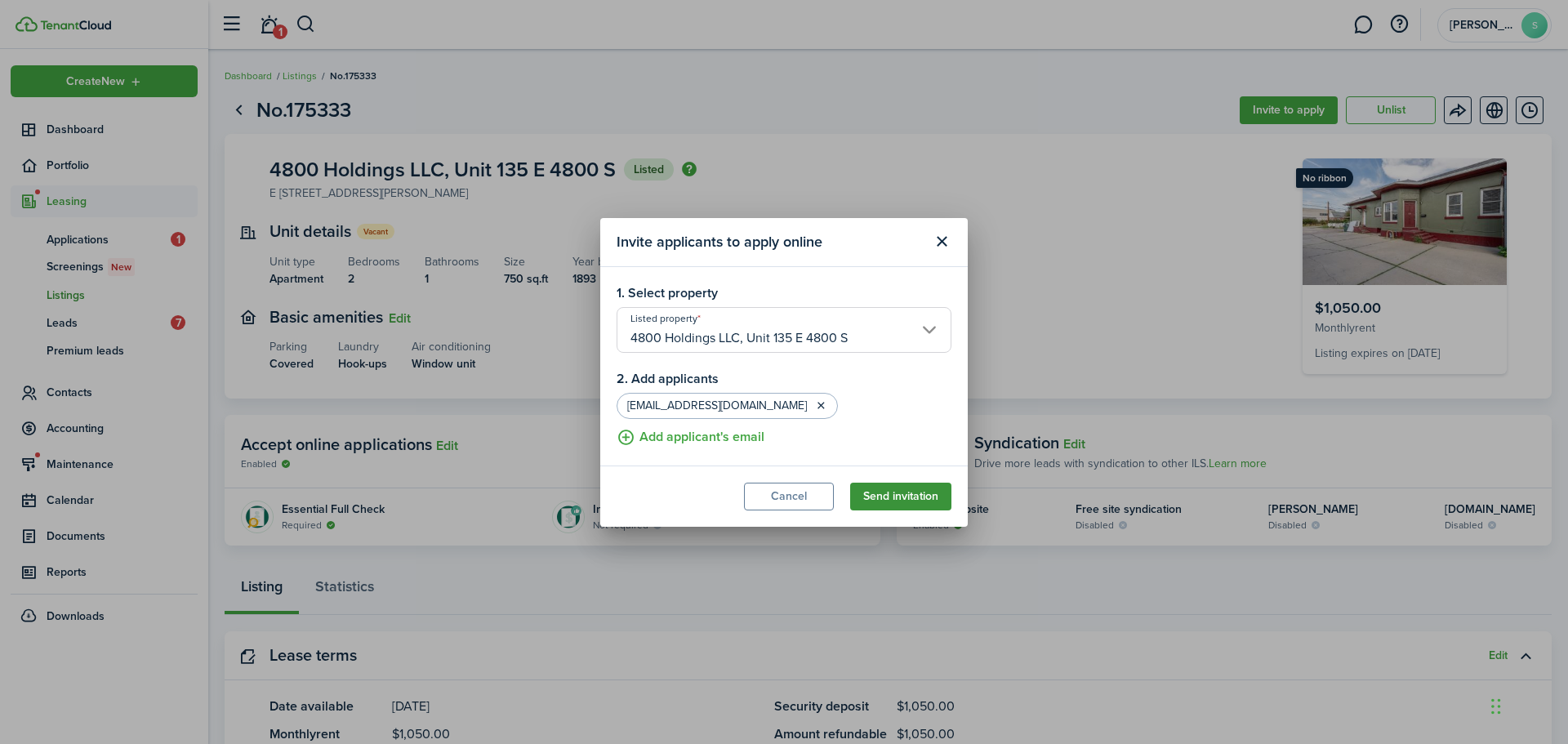
click at [885, 500] on button "Send invitation" at bounding box center [900, 496] width 101 height 28
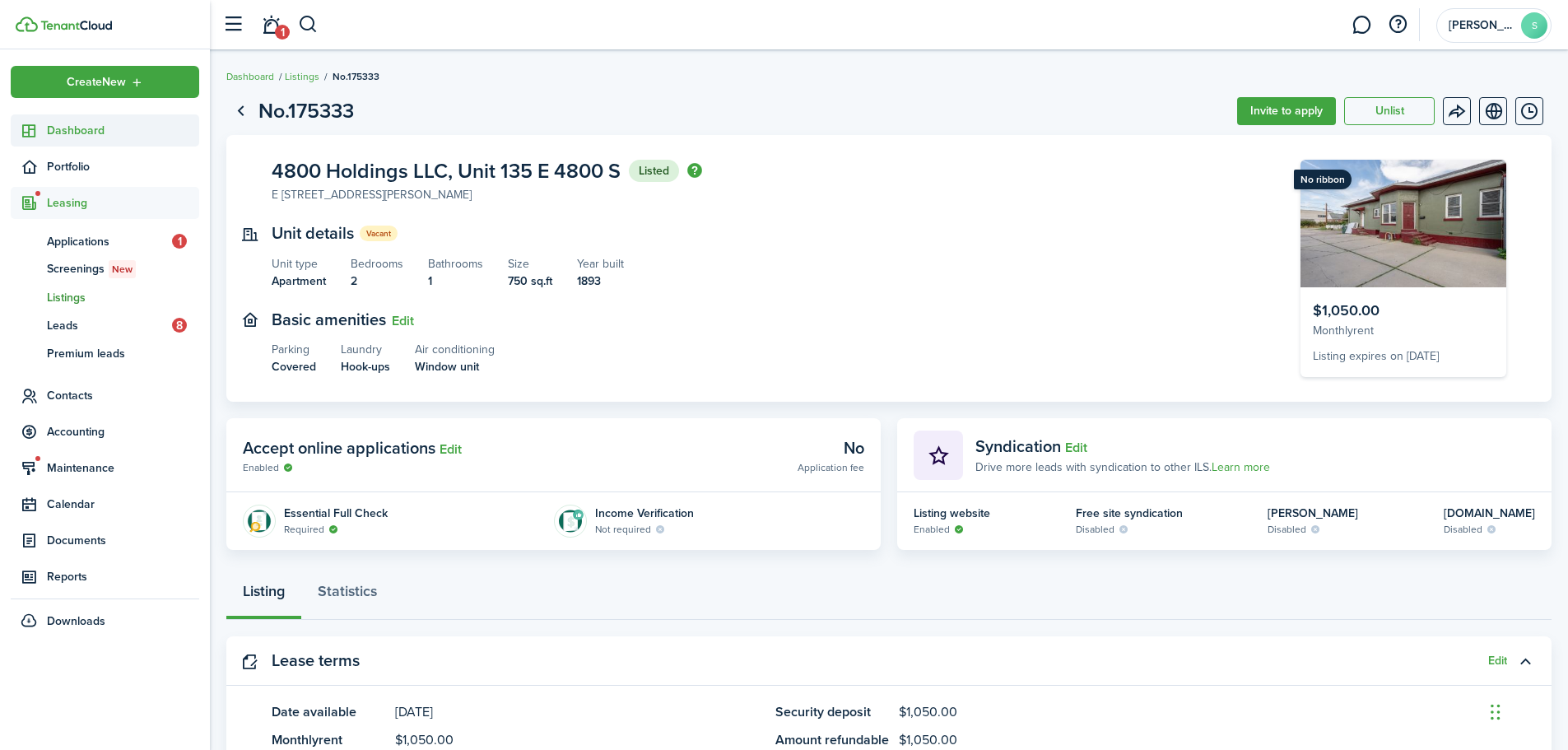
click at [65, 135] on span "Dashboard" at bounding box center [123, 131] width 153 height 17
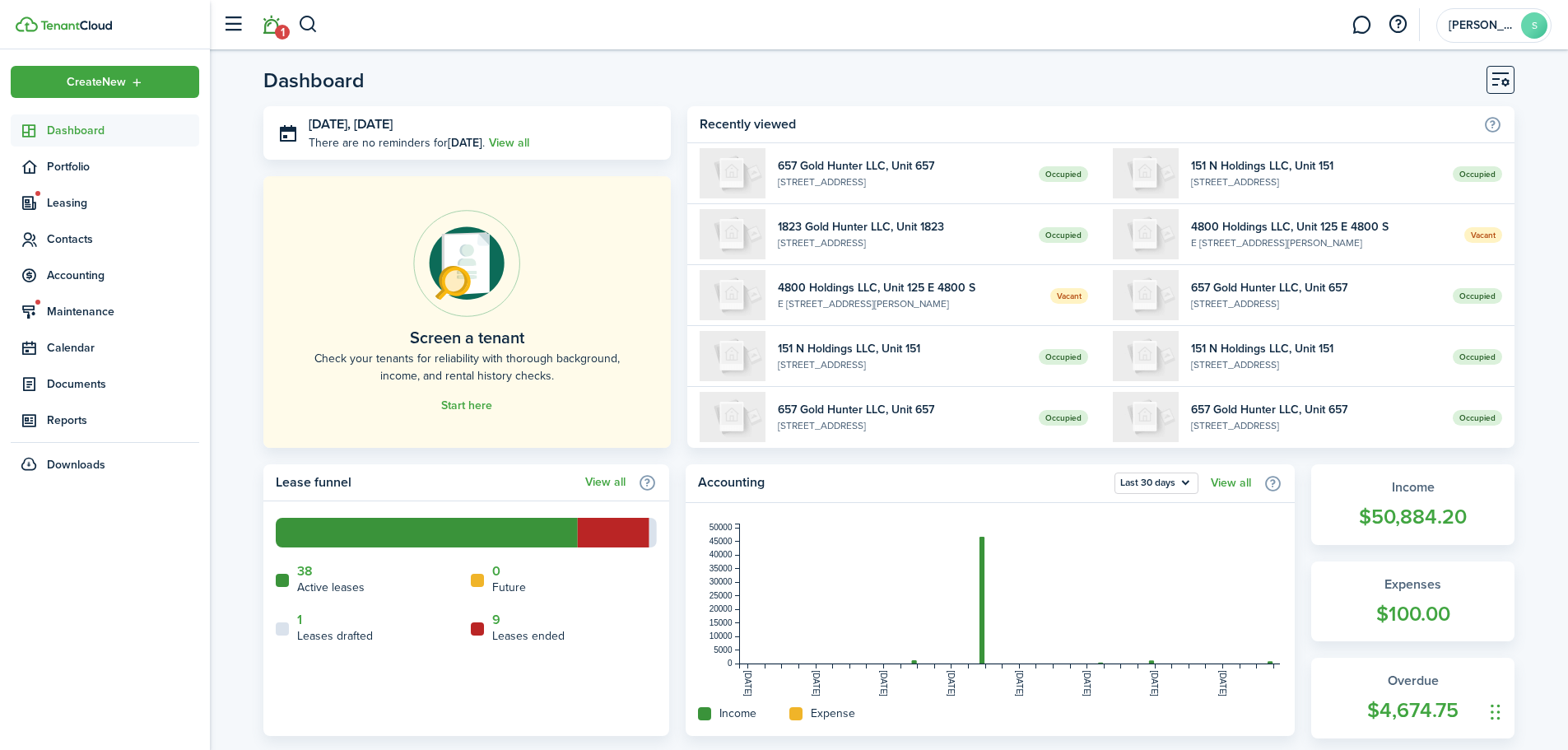
click at [271, 25] on link "1" at bounding box center [270, 25] width 31 height 42
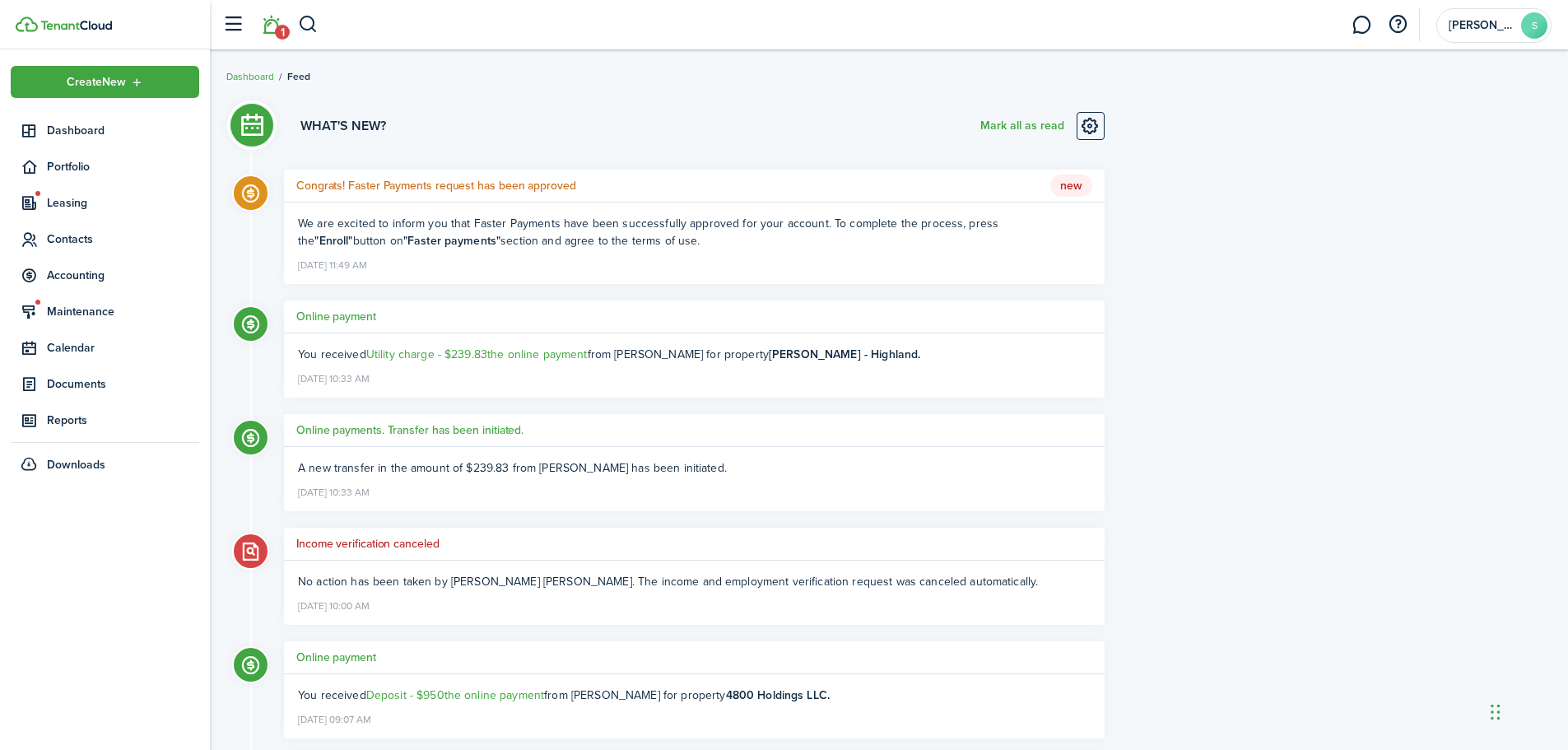
click at [396, 179] on h5 "Congrats! Faster Payments request has been approved" at bounding box center [436, 186] width 280 height 17
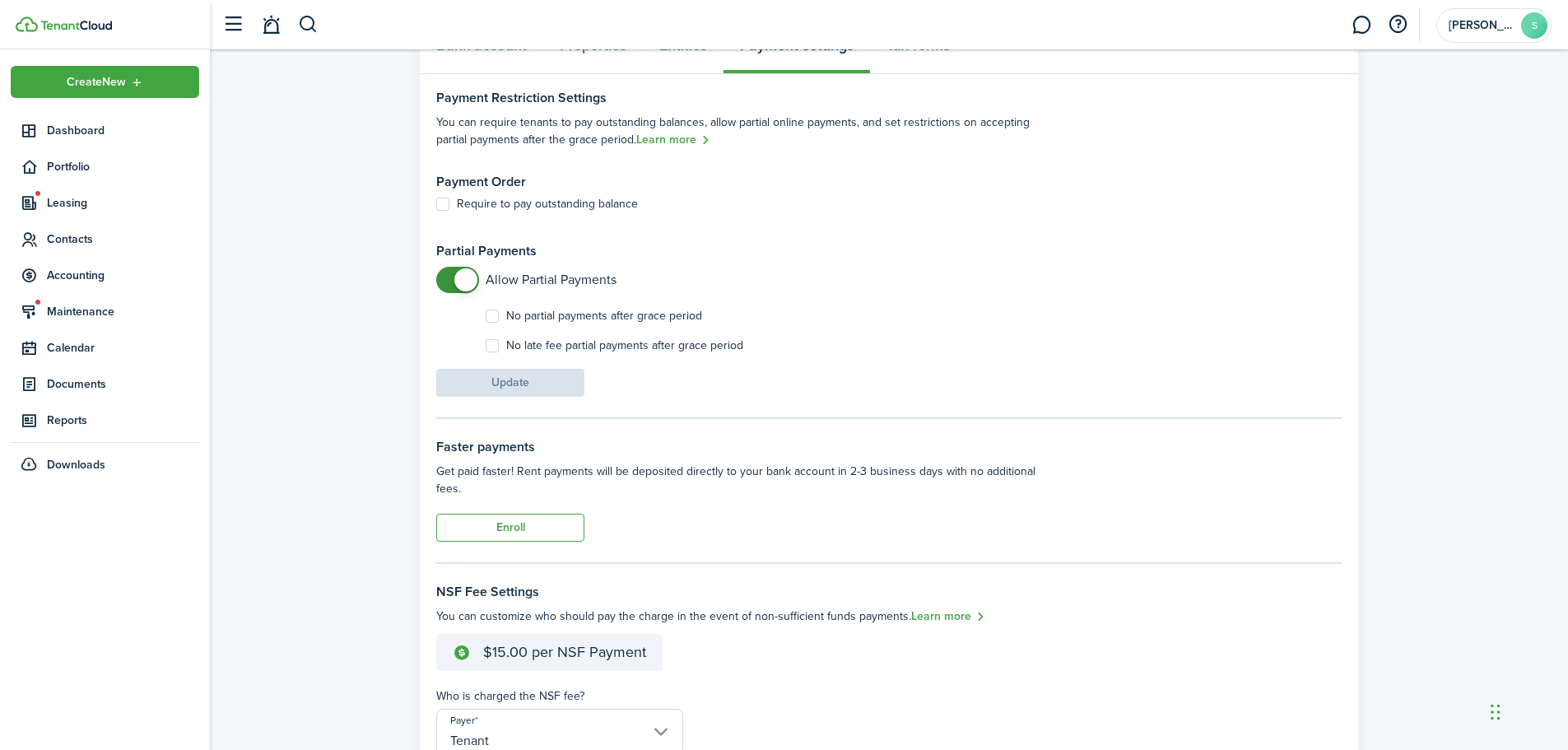
scroll to position [412, 0]
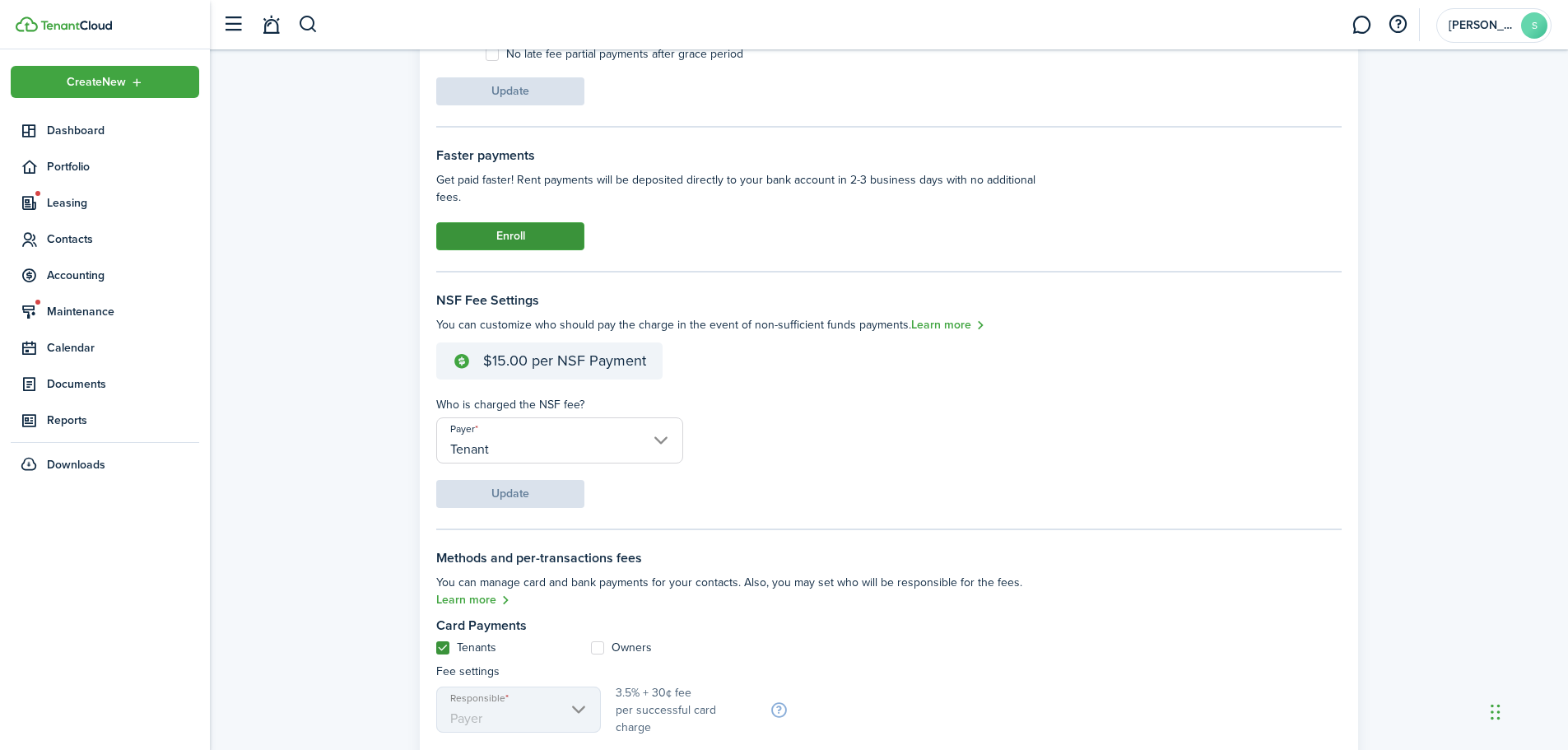
click at [544, 231] on link "Enroll" at bounding box center [510, 236] width 148 height 28
click at [522, 245] on link "Enroll" at bounding box center [510, 236] width 148 height 28
click at [520, 258] on panel-main-body "Payment Restriction Settings You can require tenants to pay outstanding balance…" at bounding box center [888, 354] width 938 height 1142
click at [516, 245] on link "Enroll" at bounding box center [510, 236] width 148 height 28
click at [514, 245] on link "Enroll" at bounding box center [510, 236] width 148 height 28
